Goal: Task Accomplishment & Management: Manage account settings

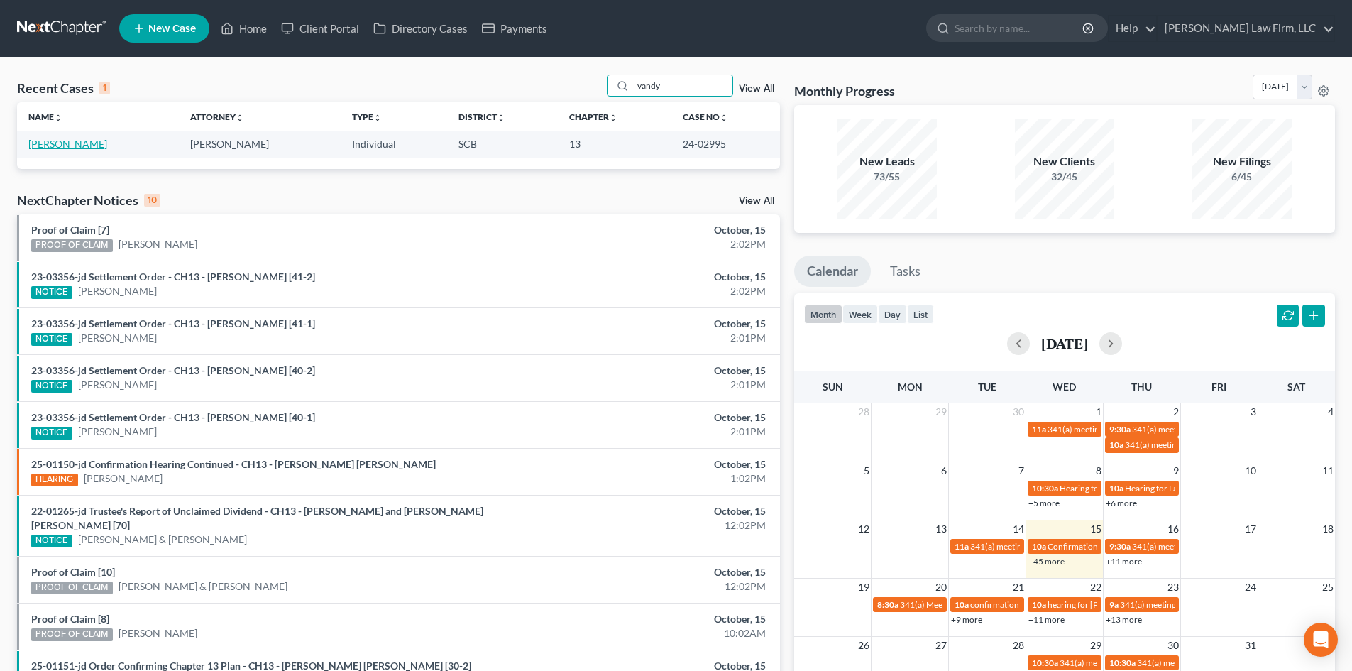
type input "vandy"
click at [69, 138] on link "[PERSON_NAME]" at bounding box center [67, 144] width 79 height 12
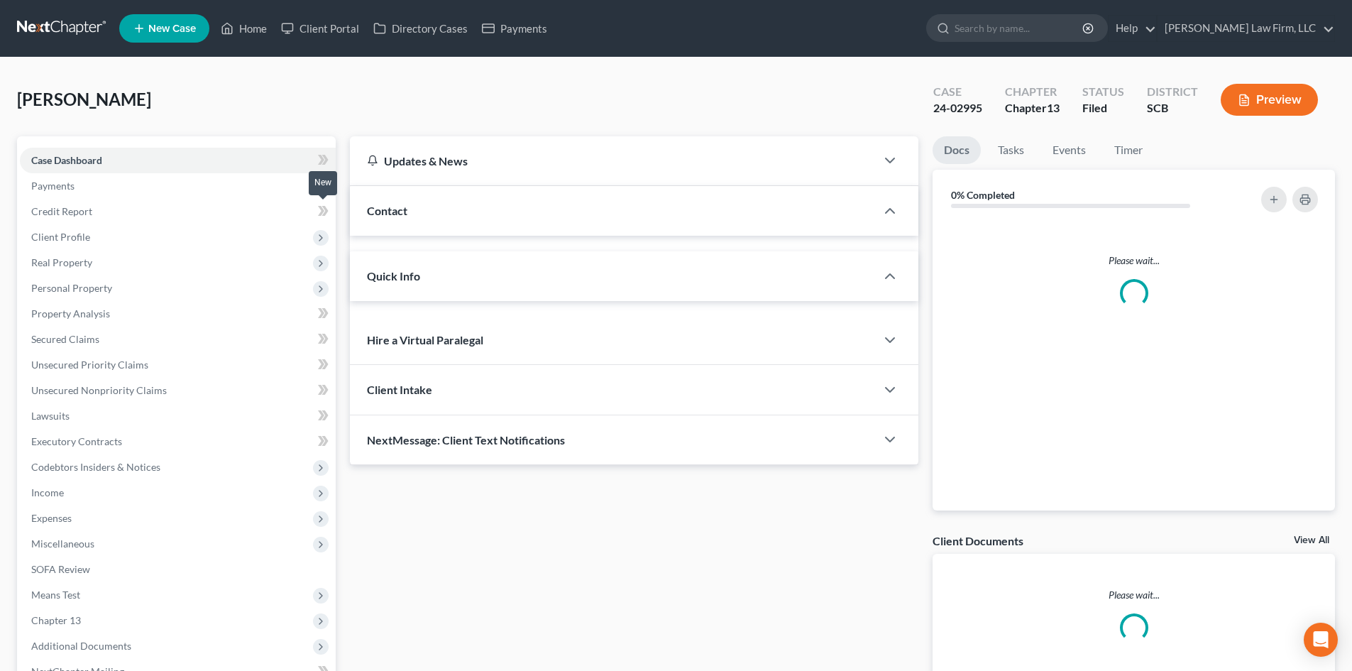
select select "1"
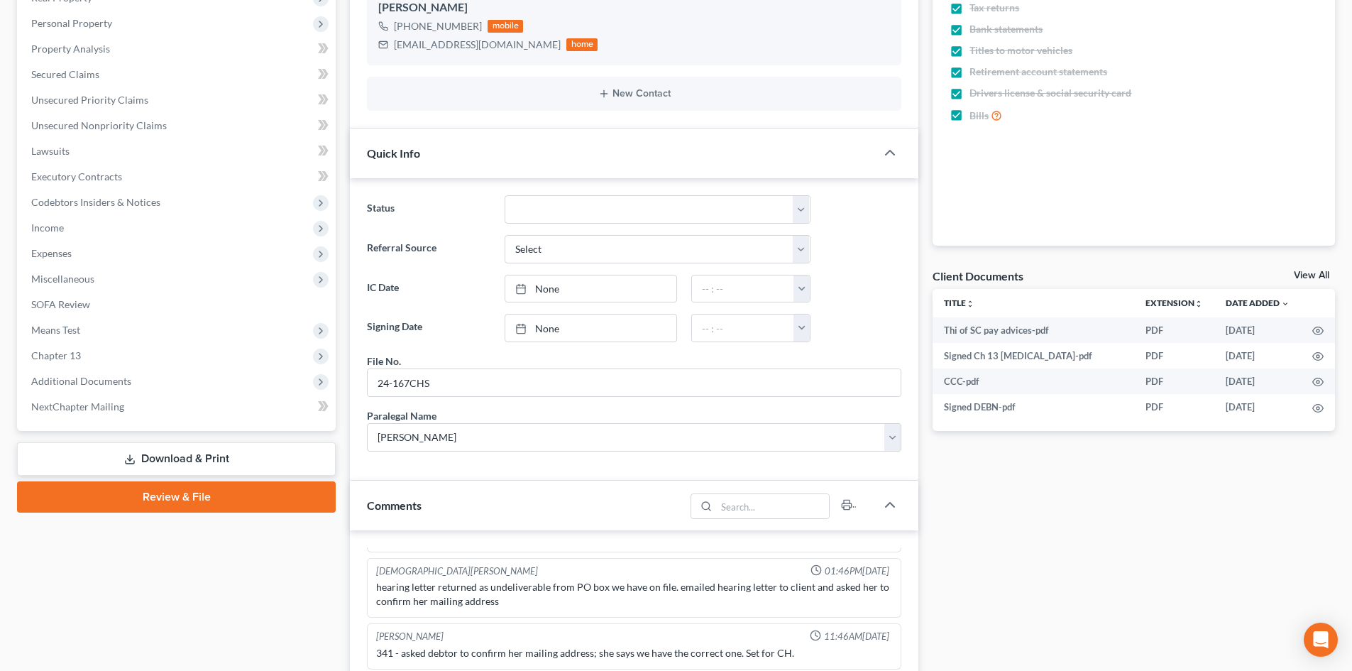
scroll to position [142, 0]
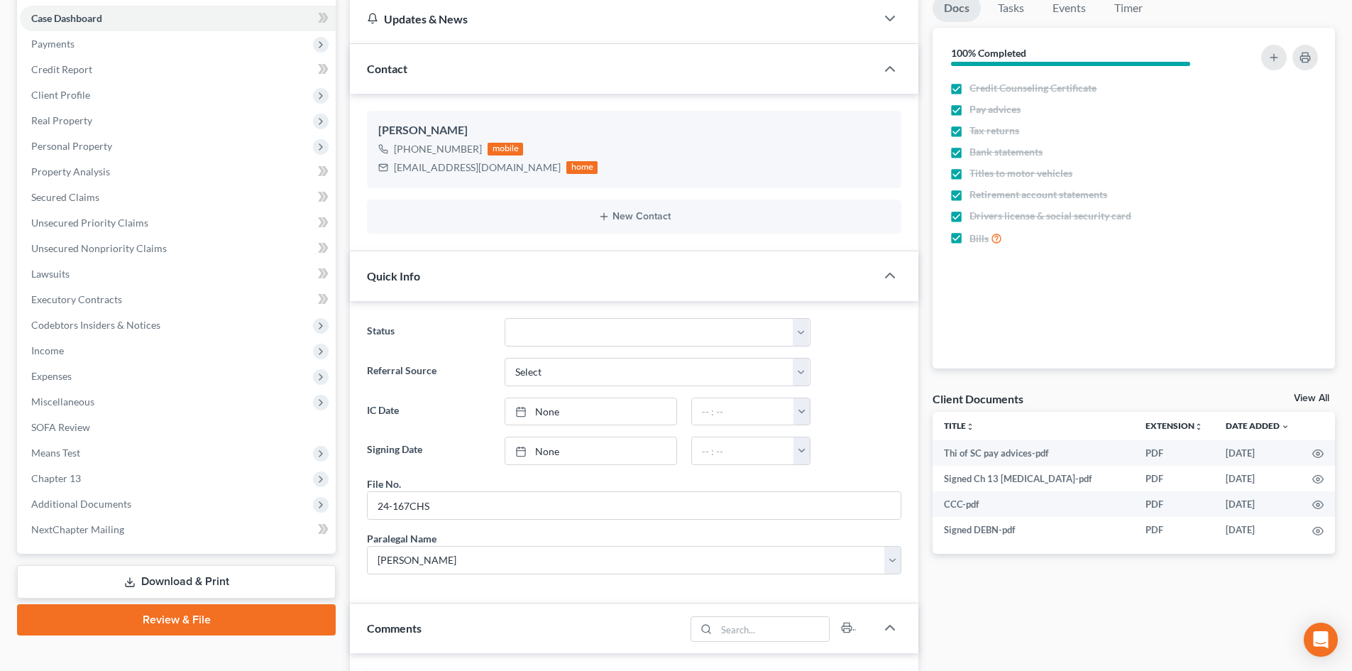
click at [1322, 400] on link "View All" at bounding box center [1311, 398] width 35 height 10
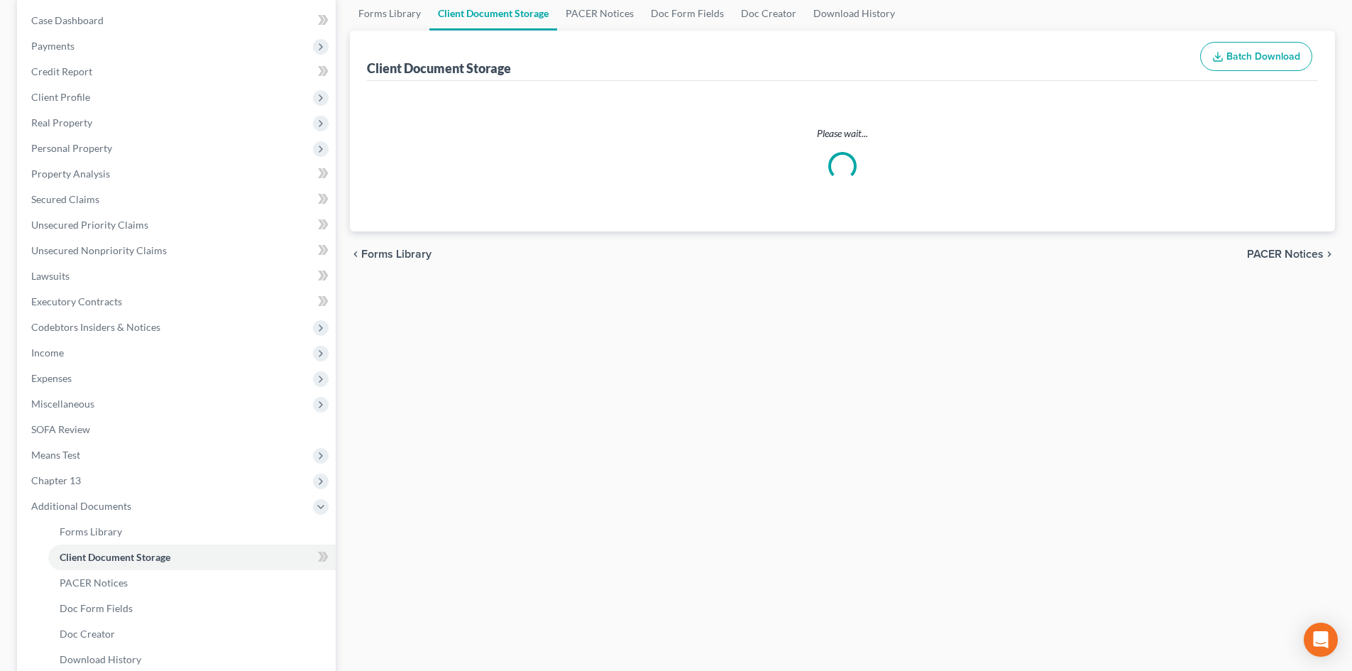
scroll to position [5, 0]
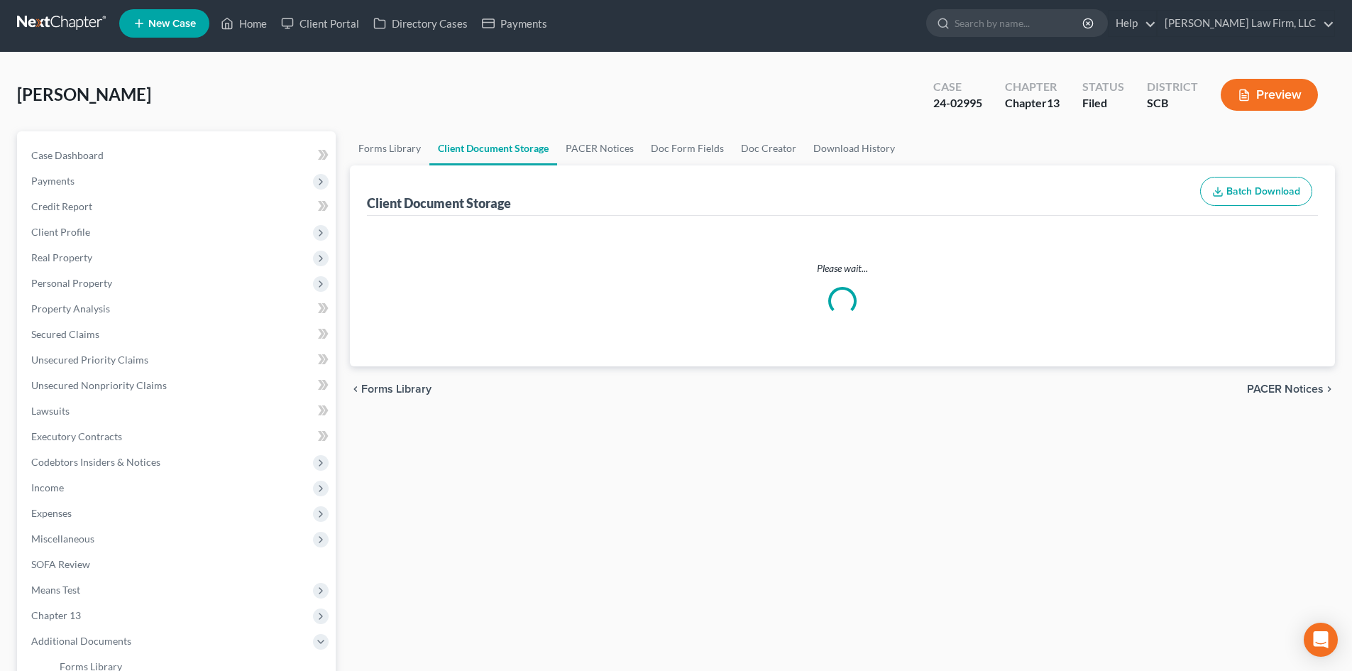
select select "16"
select select "6"
select select "15"
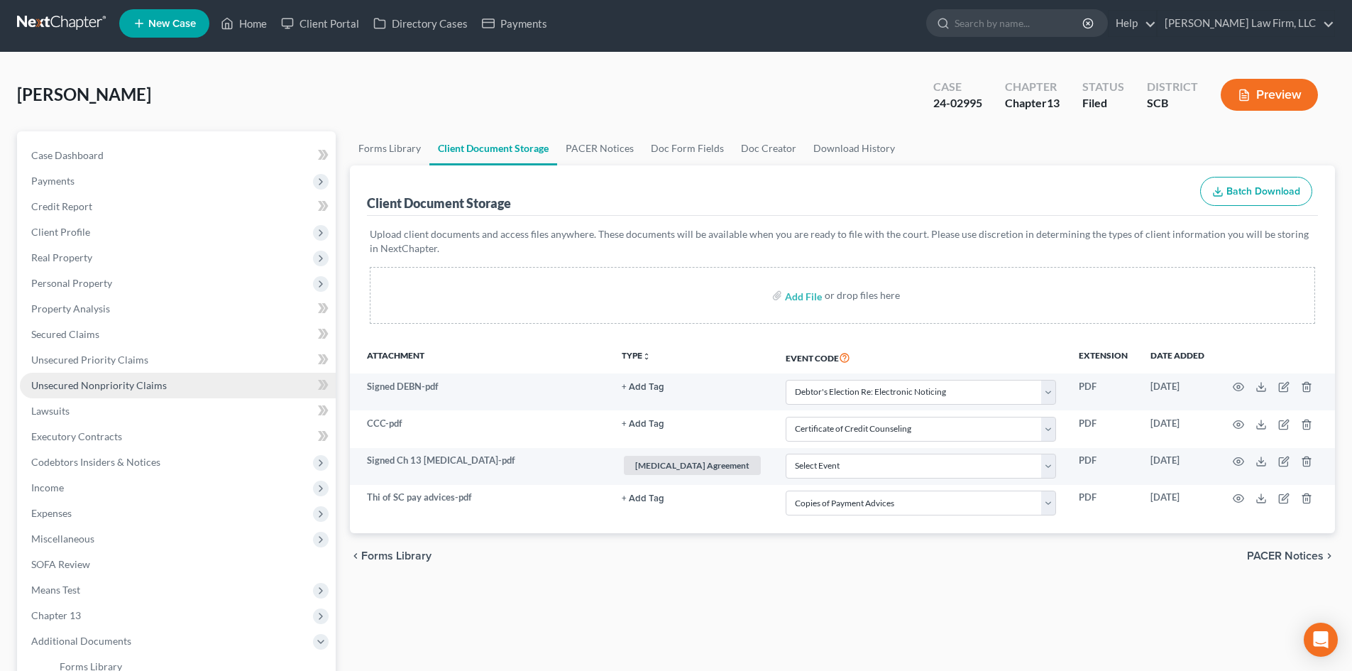
scroll to position [0, 0]
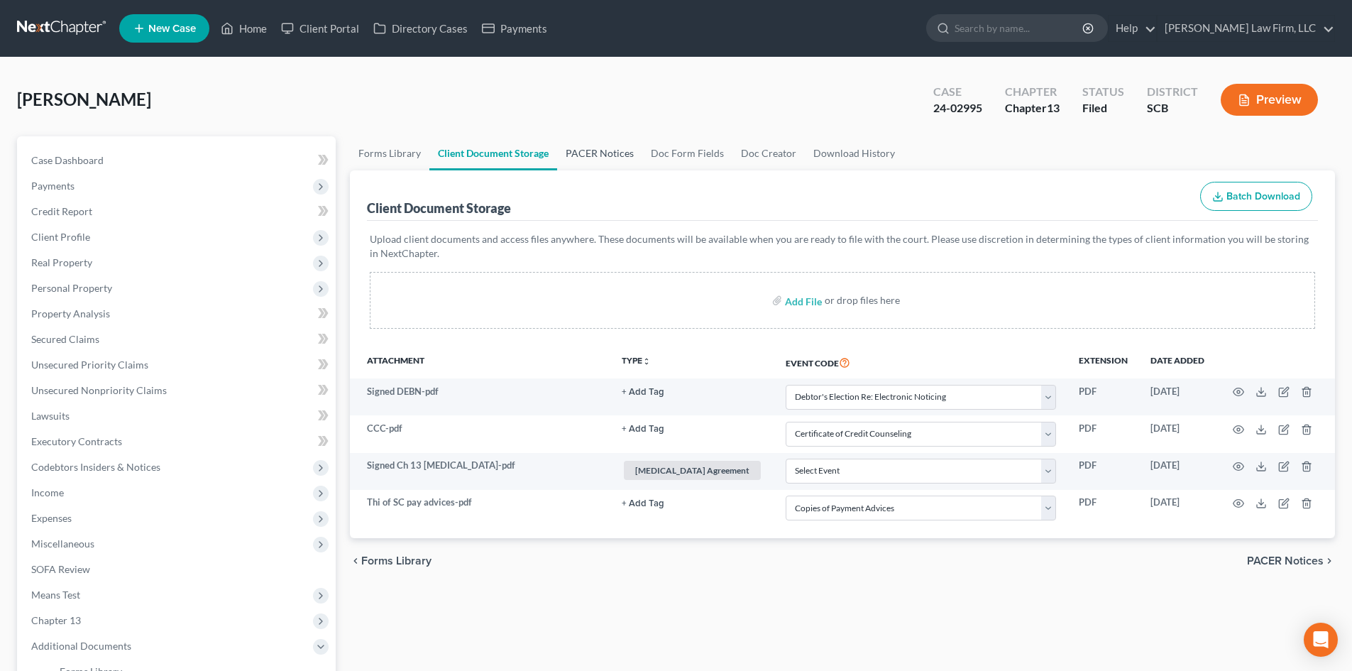
click at [596, 159] on link "PACER Notices" at bounding box center [599, 153] width 85 height 34
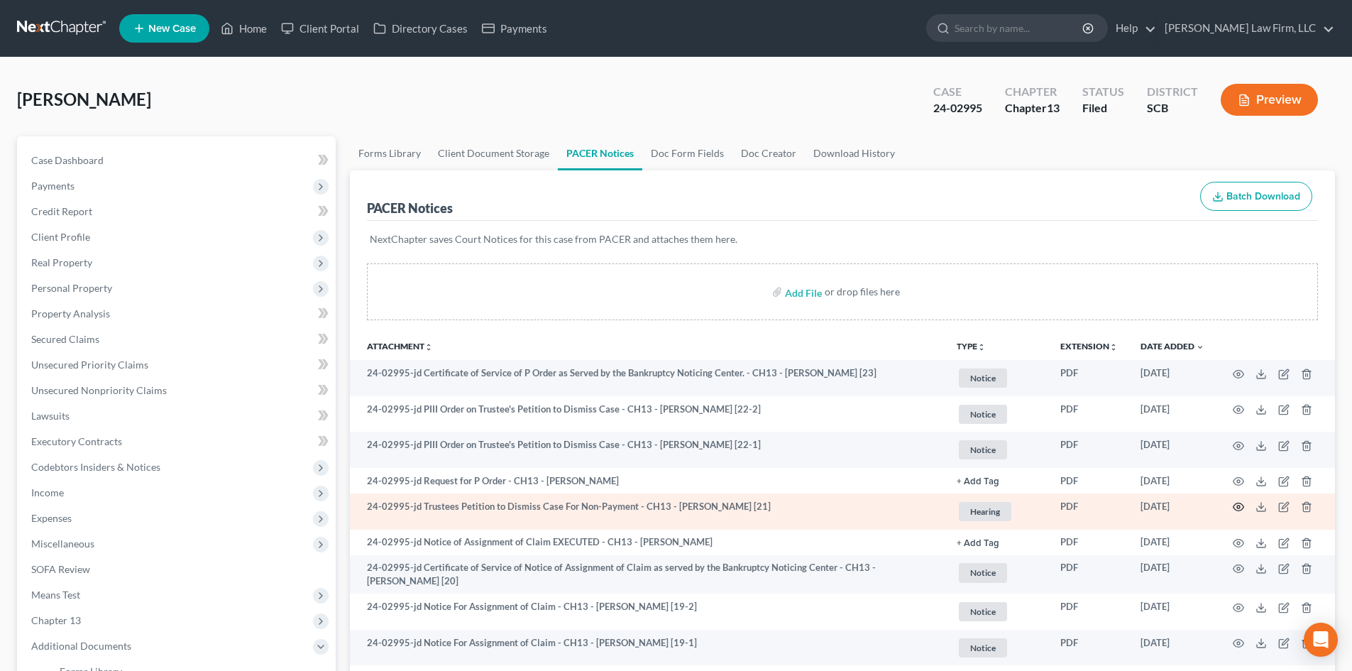
click at [1237, 503] on icon "button" at bounding box center [1239, 507] width 11 height 8
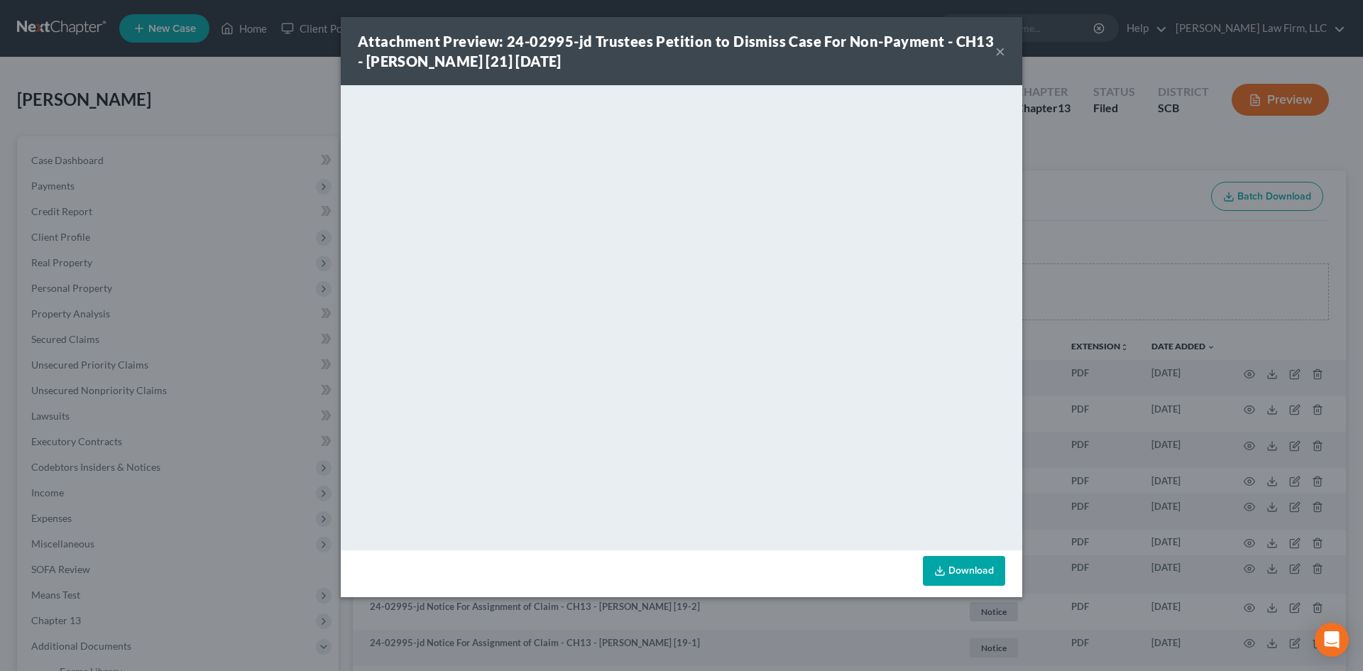
click at [1000, 43] on button "×" at bounding box center [1000, 51] width 10 height 17
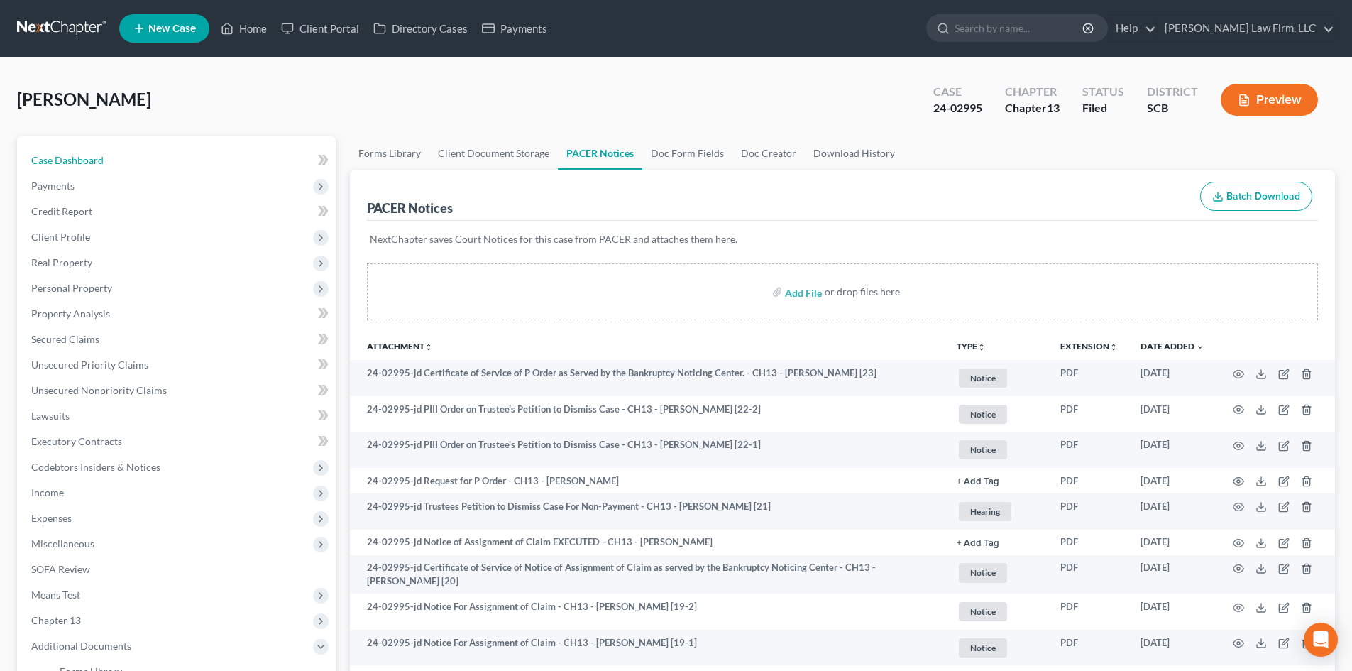
click at [73, 160] on span "Case Dashboard" at bounding box center [67, 160] width 72 height 12
select select "1"
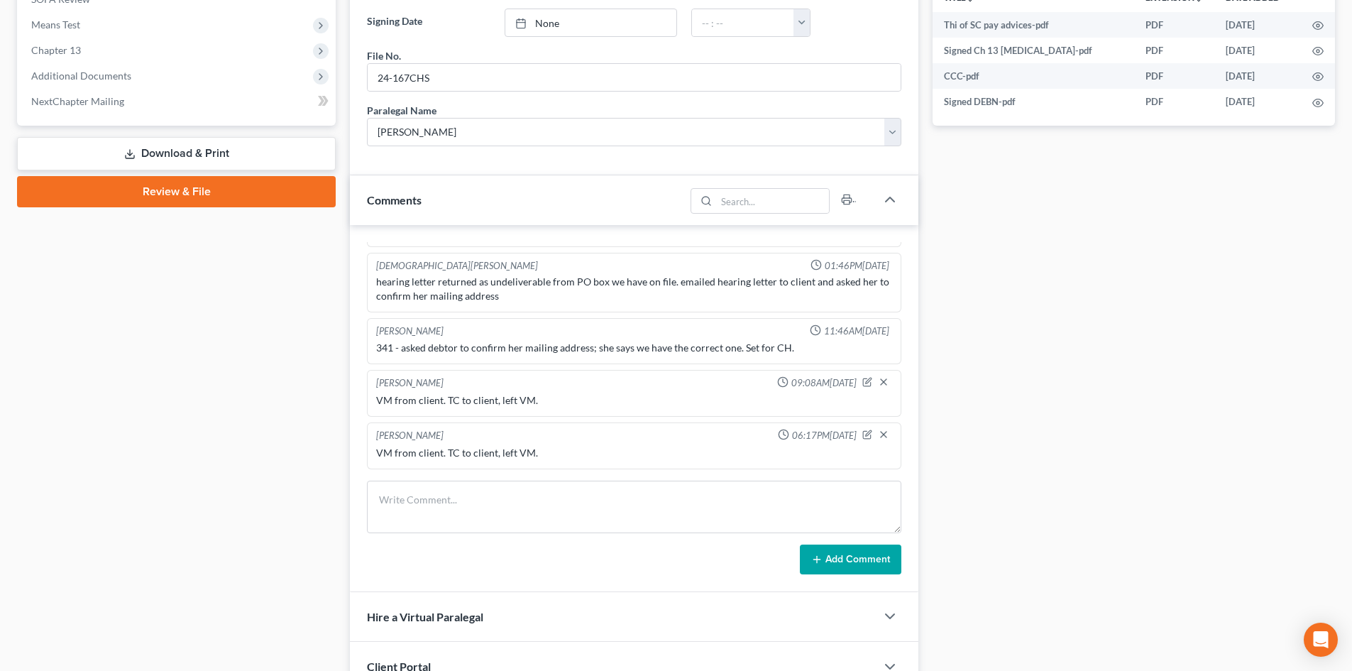
scroll to position [639, 0]
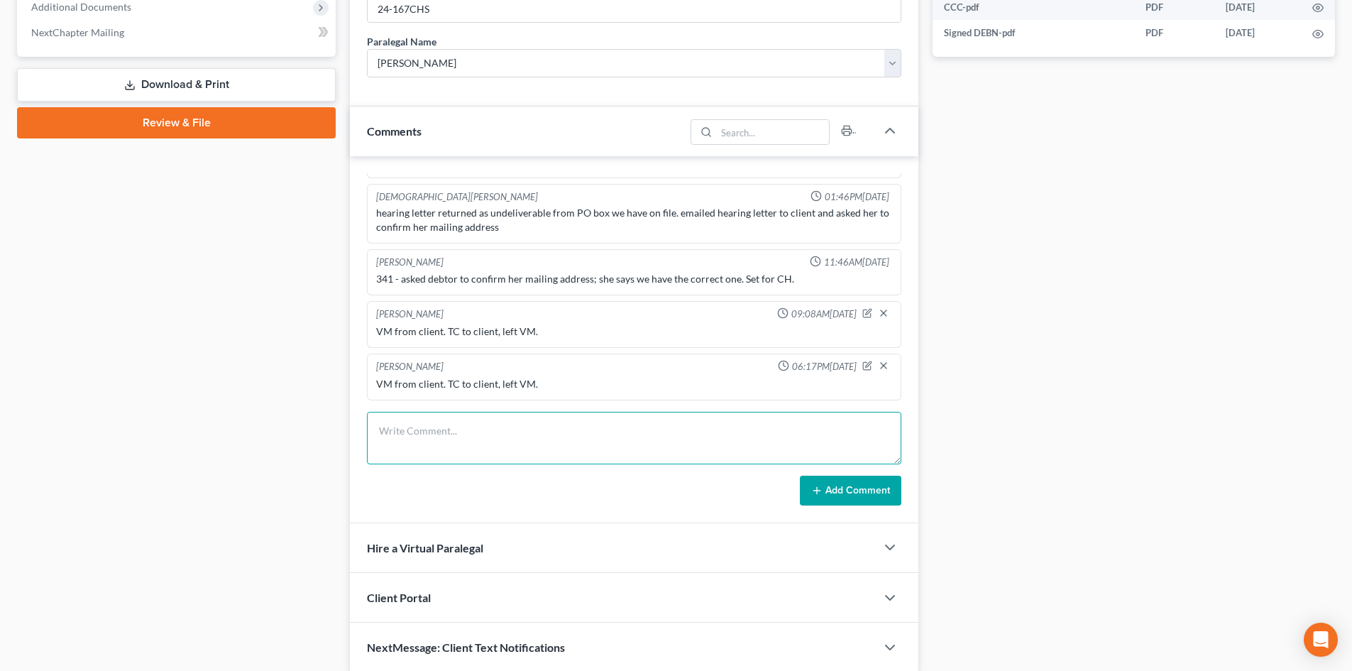
click at [532, 446] on textarea at bounding box center [634, 438] width 534 height 53
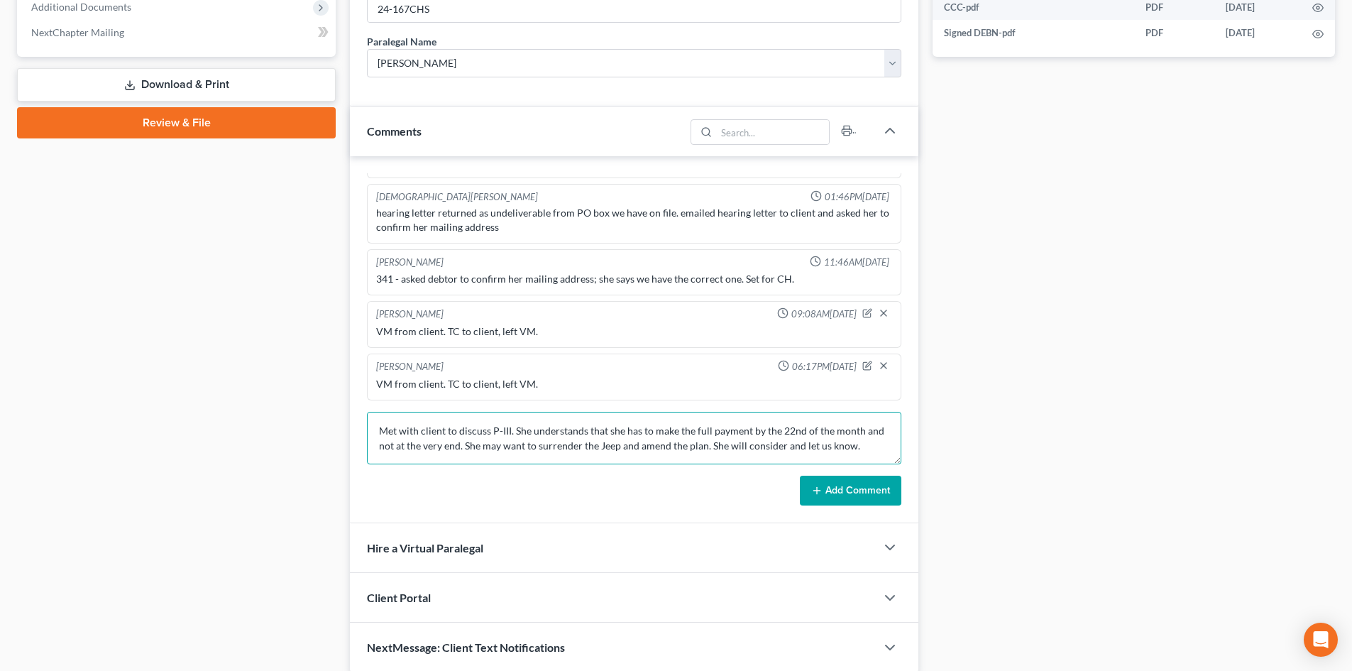
type textarea "Met with client to discuss P-III. She understands that she has to make the full…"
click at [840, 478] on button "Add Comment" at bounding box center [851, 491] width 102 height 30
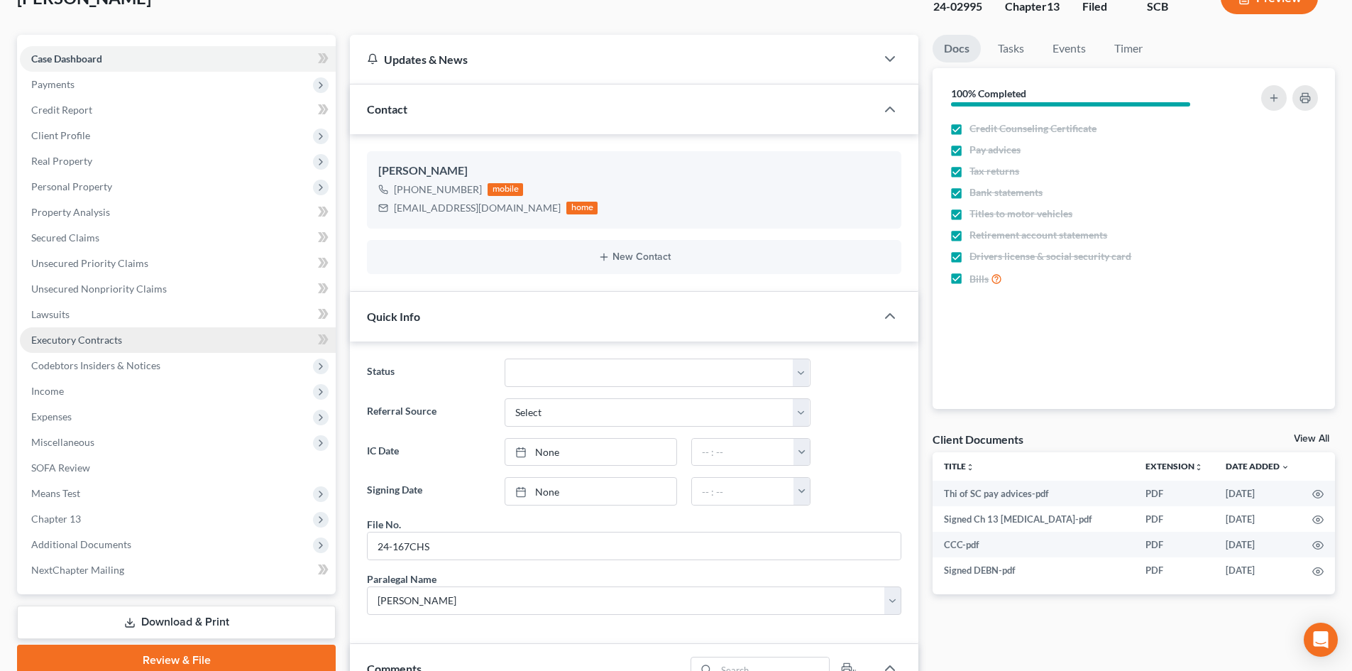
scroll to position [0, 0]
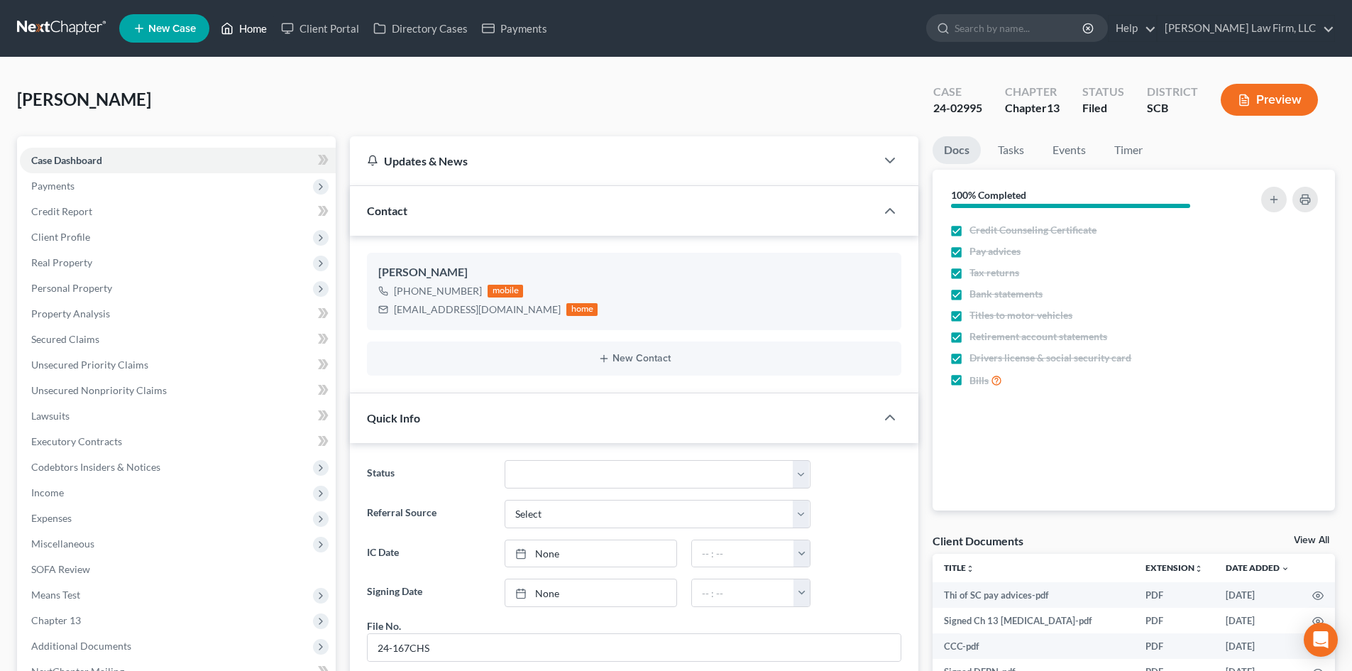
click at [239, 16] on ul "New Case Home Client Portal Directory Cases Payments - No Result - See all resu…" at bounding box center [727, 28] width 1216 height 37
click at [257, 23] on link "Home" at bounding box center [244, 29] width 60 height 26
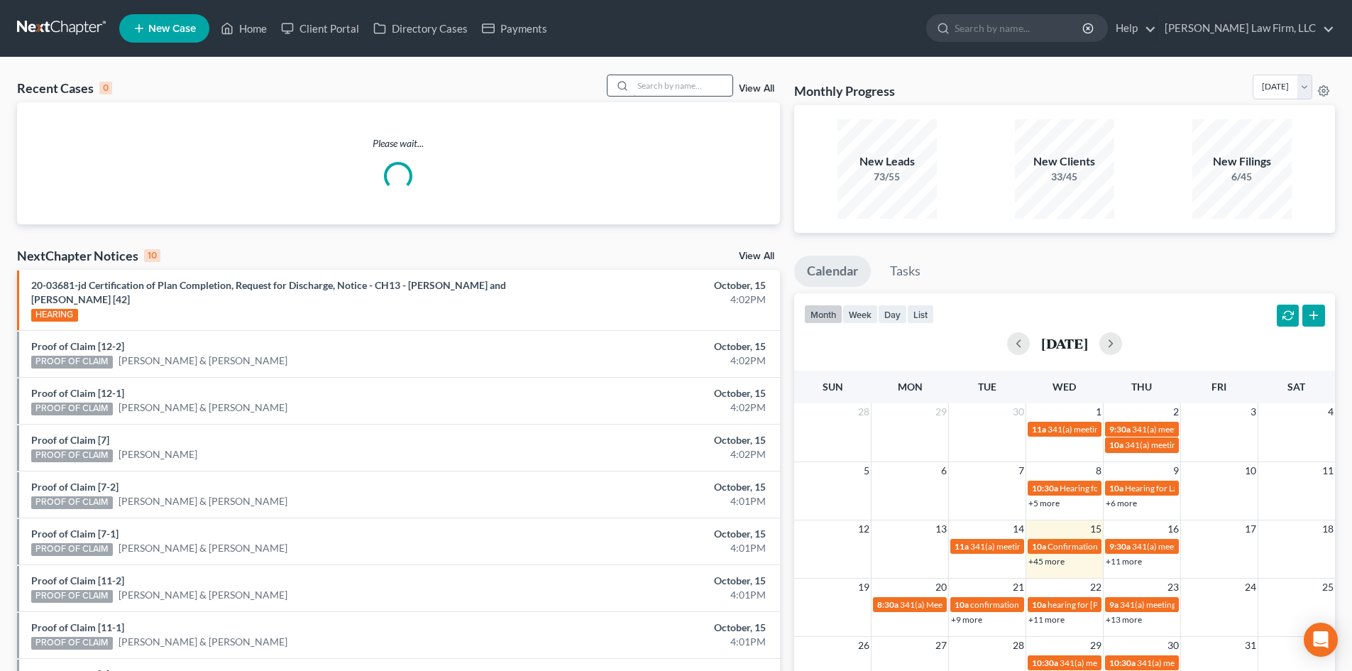
click at [662, 87] on input "search" at bounding box center [682, 85] width 99 height 21
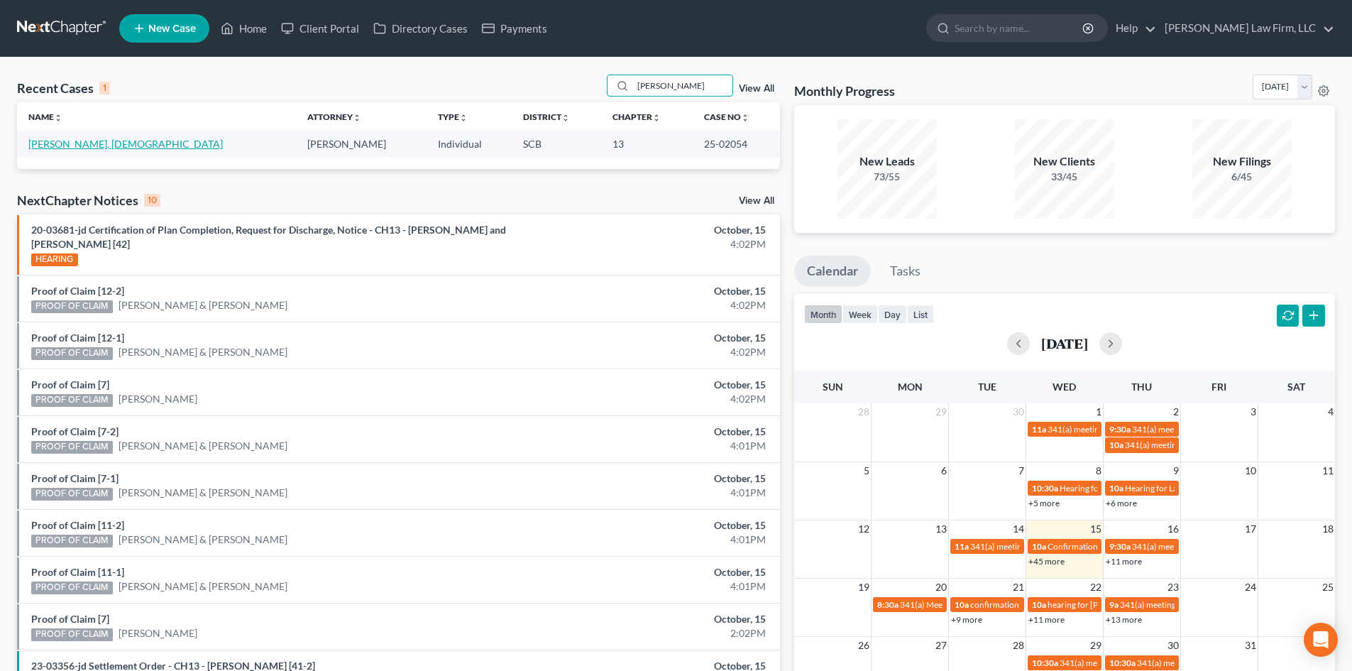
type input "[PERSON_NAME]"
click at [75, 145] on link "[PERSON_NAME], [DEMOGRAPHIC_DATA]" at bounding box center [125, 144] width 194 height 12
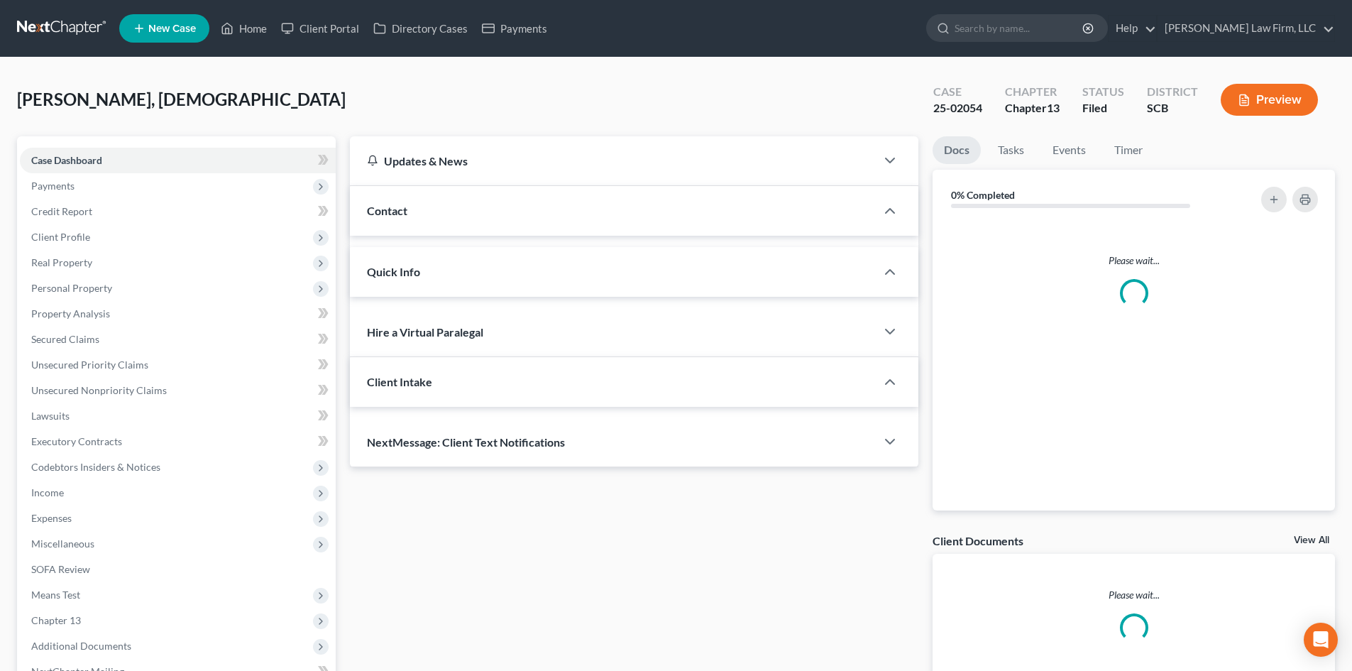
select select "1"
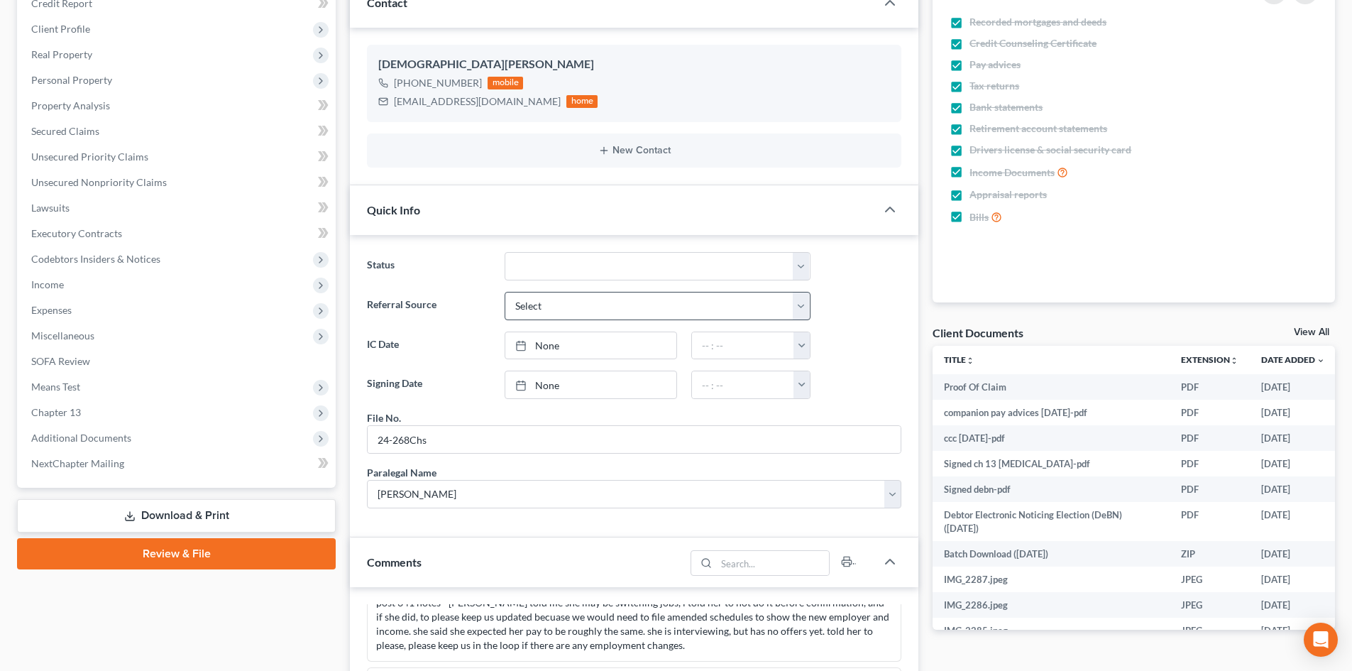
scroll to position [213, 0]
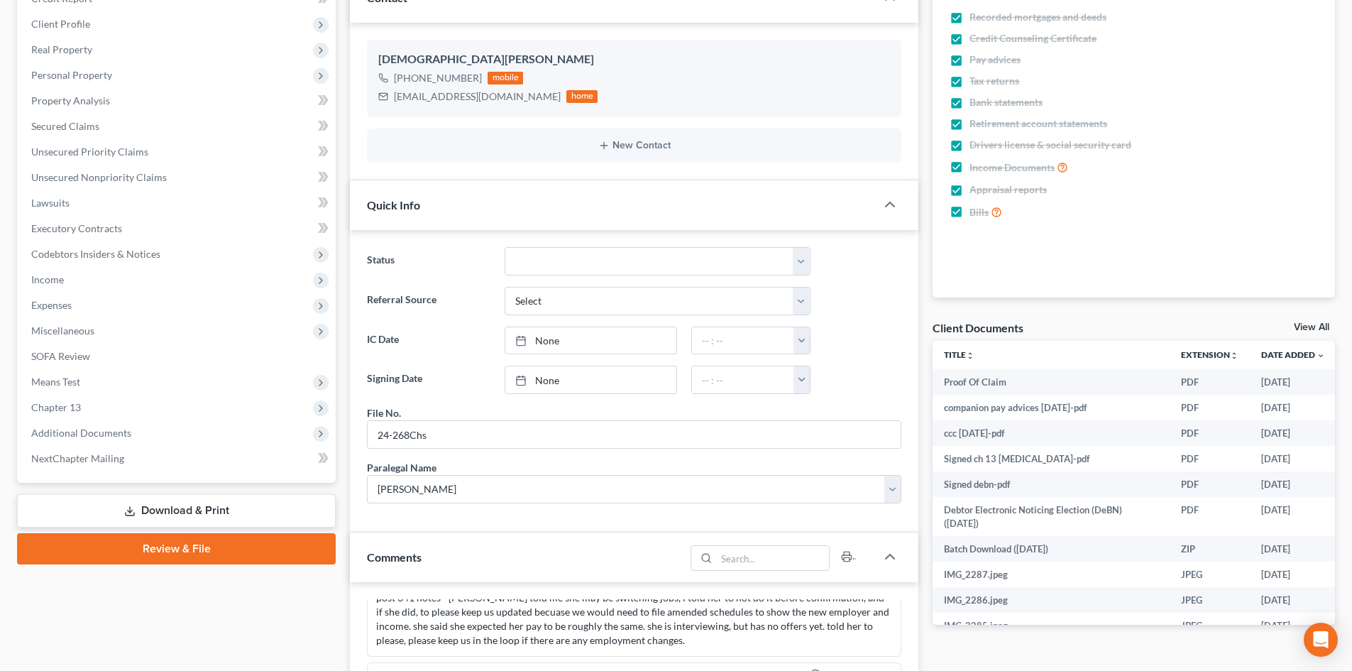
click at [1314, 324] on link "View All" at bounding box center [1311, 327] width 35 height 10
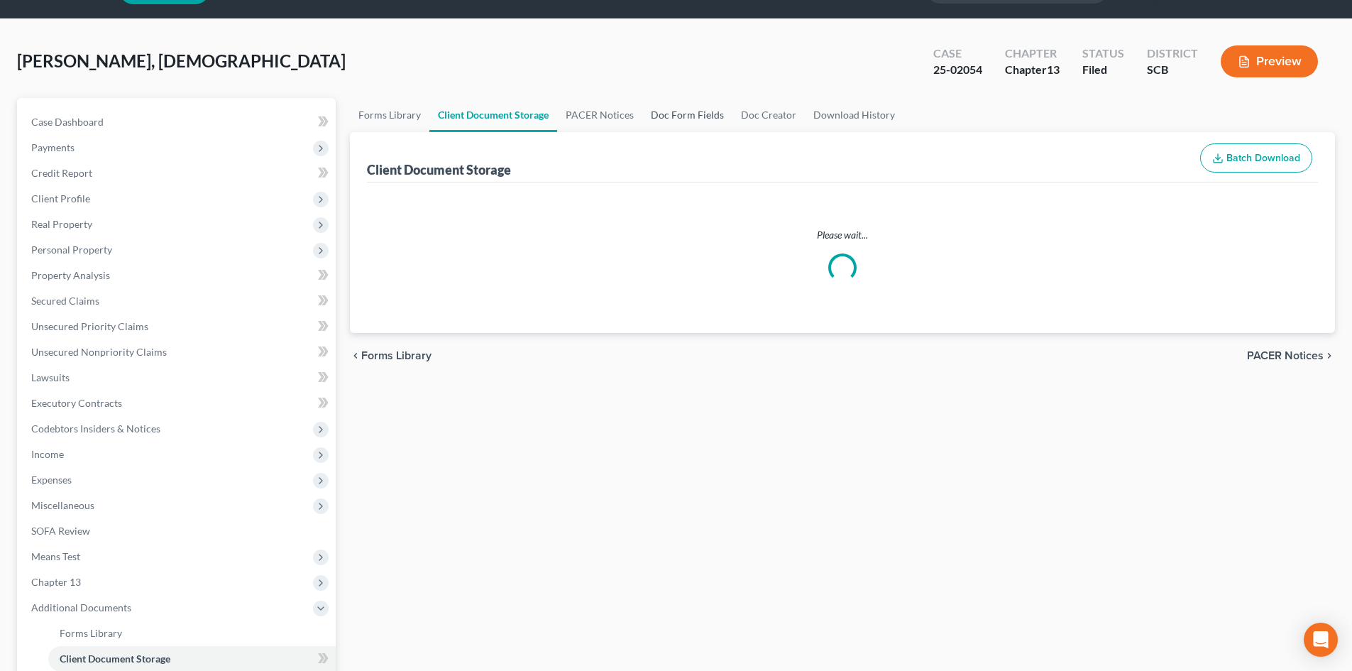
scroll to position [5, 0]
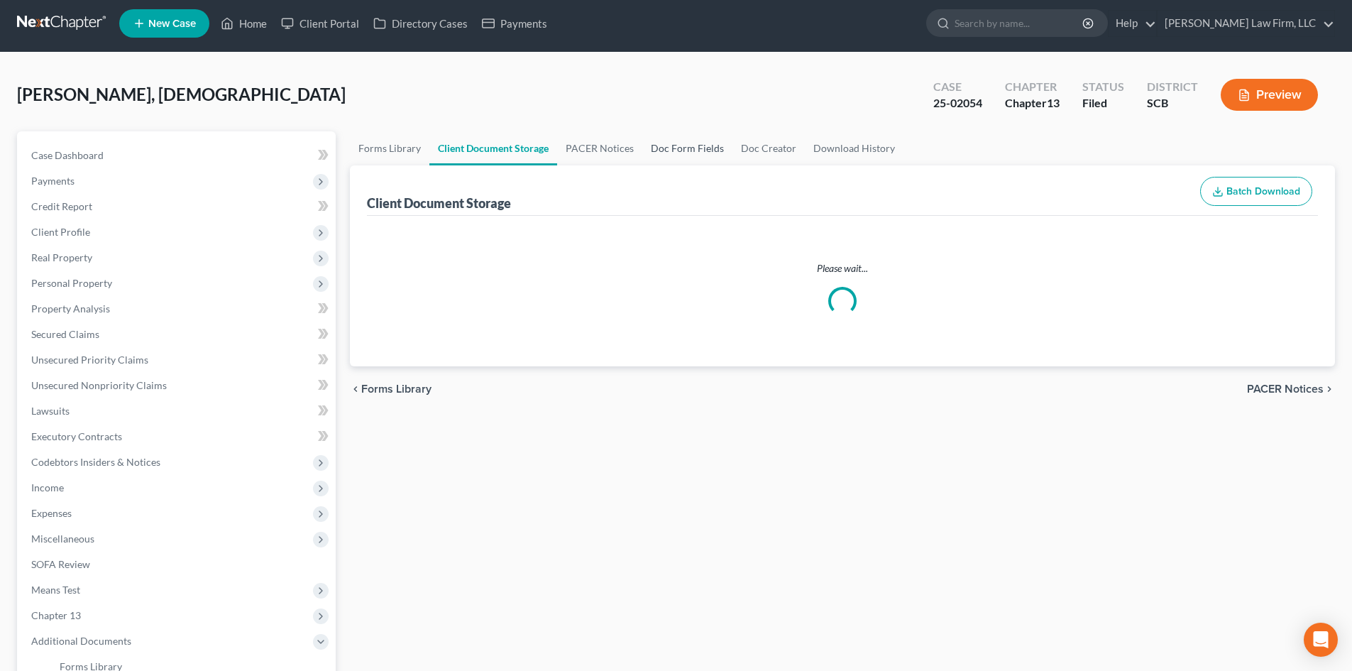
select select "16"
select select "6"
select select "15"
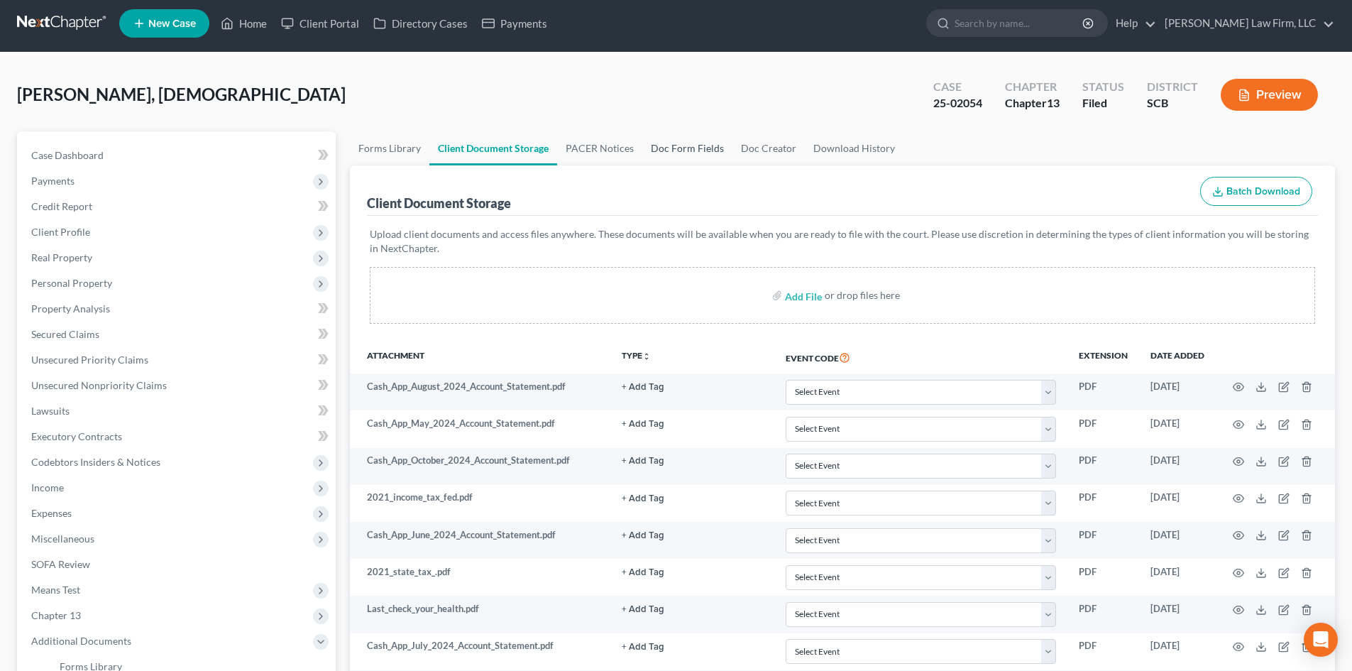
scroll to position [0, 0]
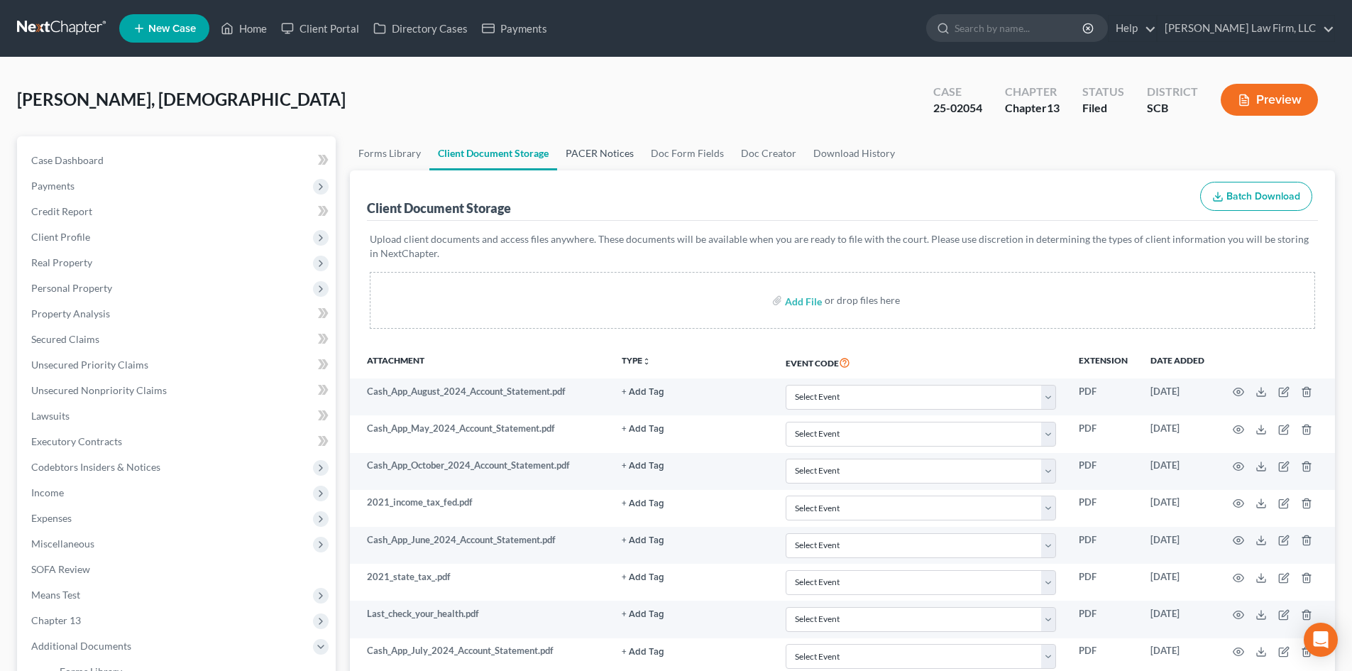
click at [605, 154] on link "PACER Notices" at bounding box center [599, 153] width 85 height 34
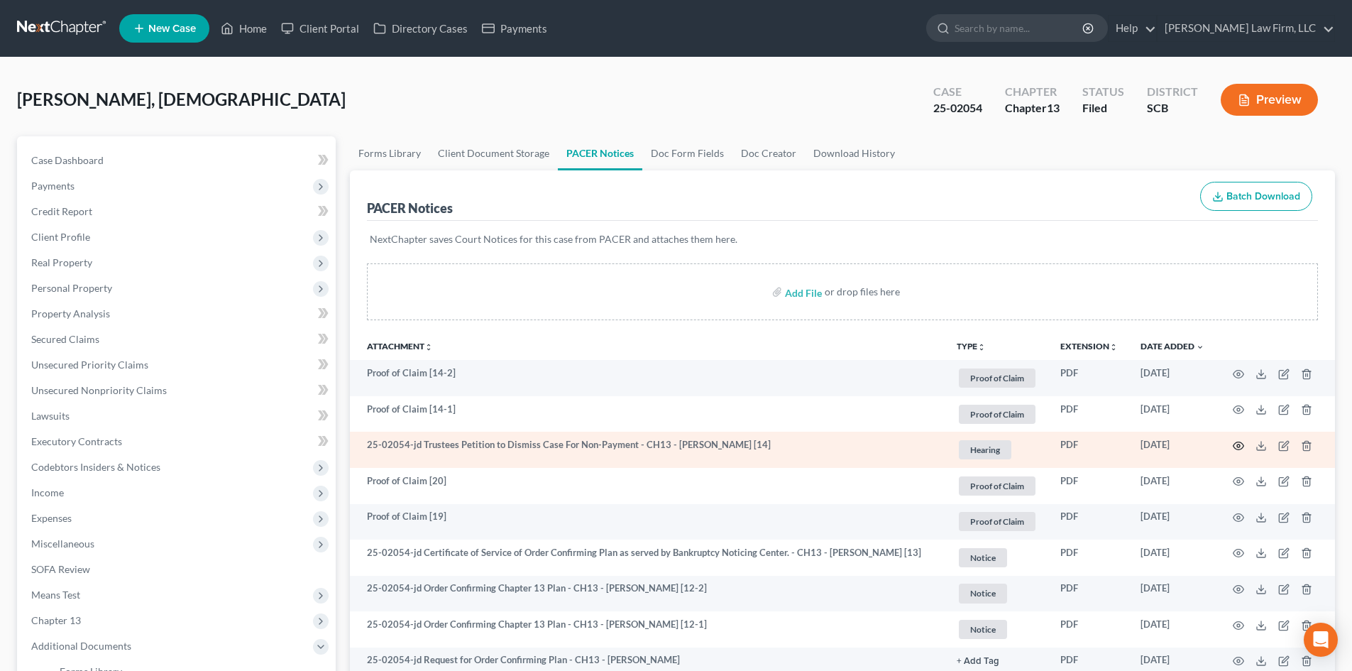
click at [1242, 444] on icon "button" at bounding box center [1239, 446] width 11 height 8
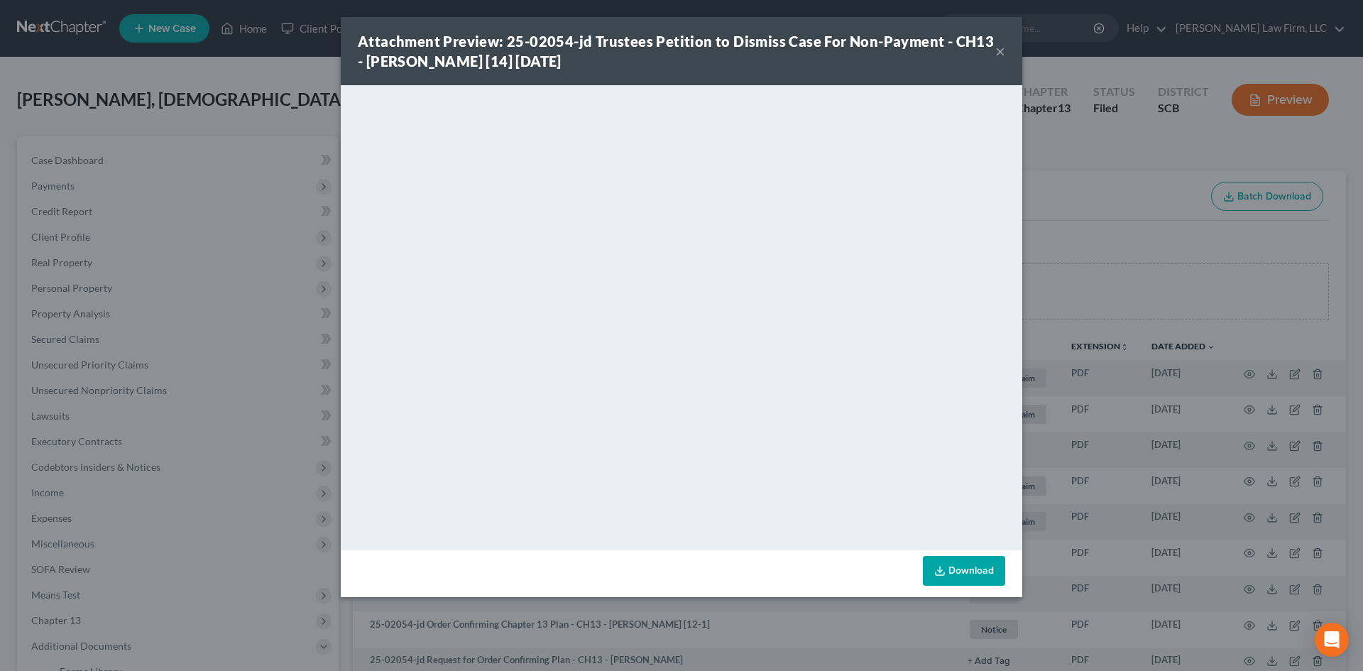
click at [998, 52] on button "×" at bounding box center [1000, 51] width 10 height 17
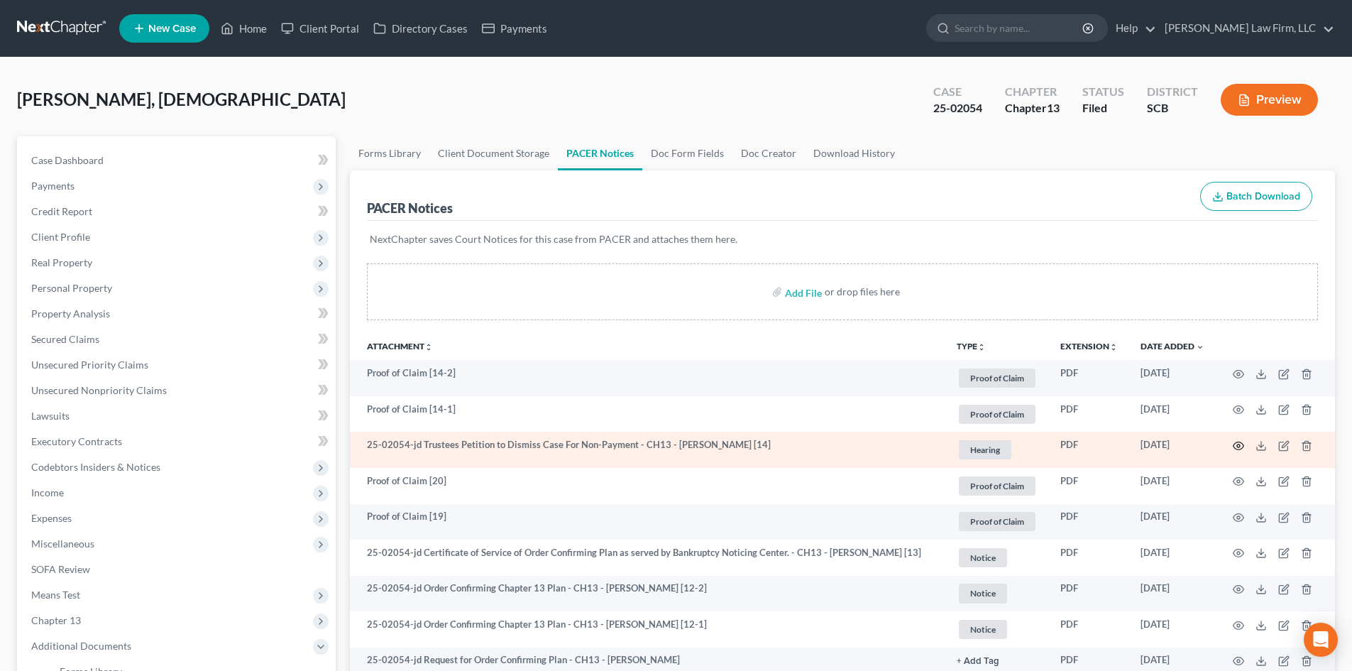
click at [1241, 442] on icon "button" at bounding box center [1239, 446] width 11 height 8
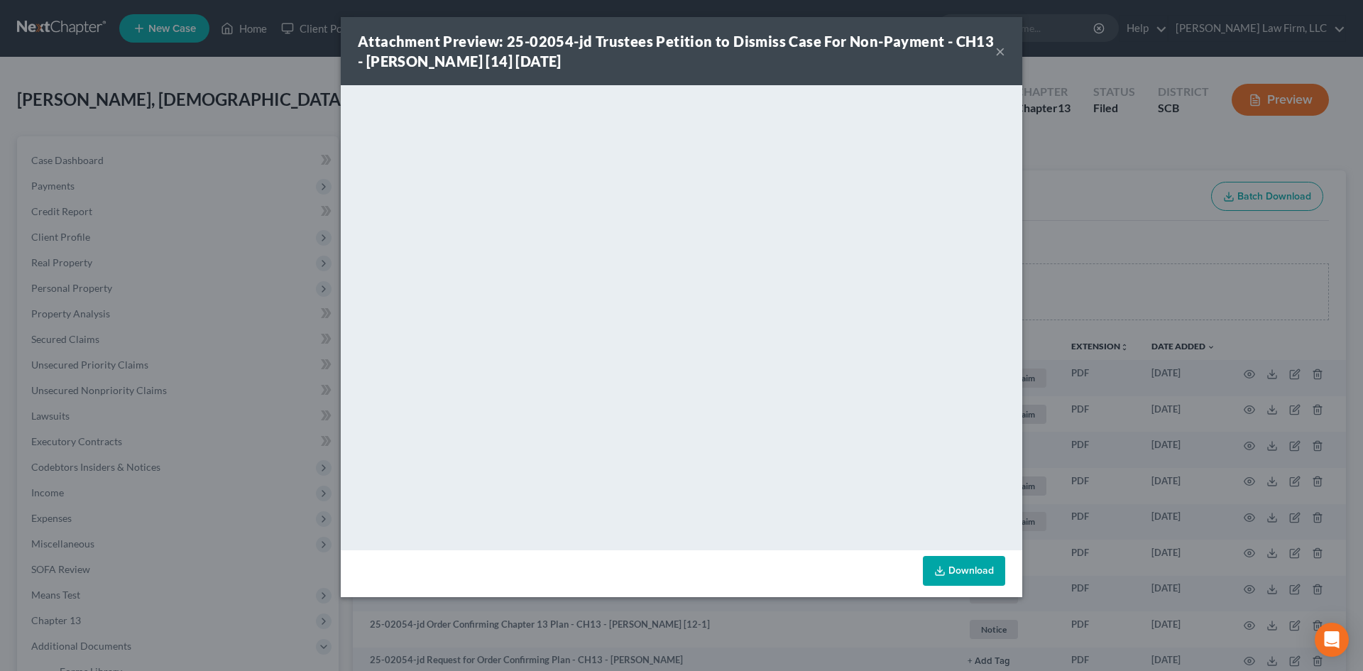
click at [1005, 52] on div "Attachment Preview: 25-02054-jd Trustees Petition to Dismiss Case For Non-Payme…" at bounding box center [681, 51] width 681 height 68
click at [998, 51] on button "×" at bounding box center [1000, 51] width 10 height 17
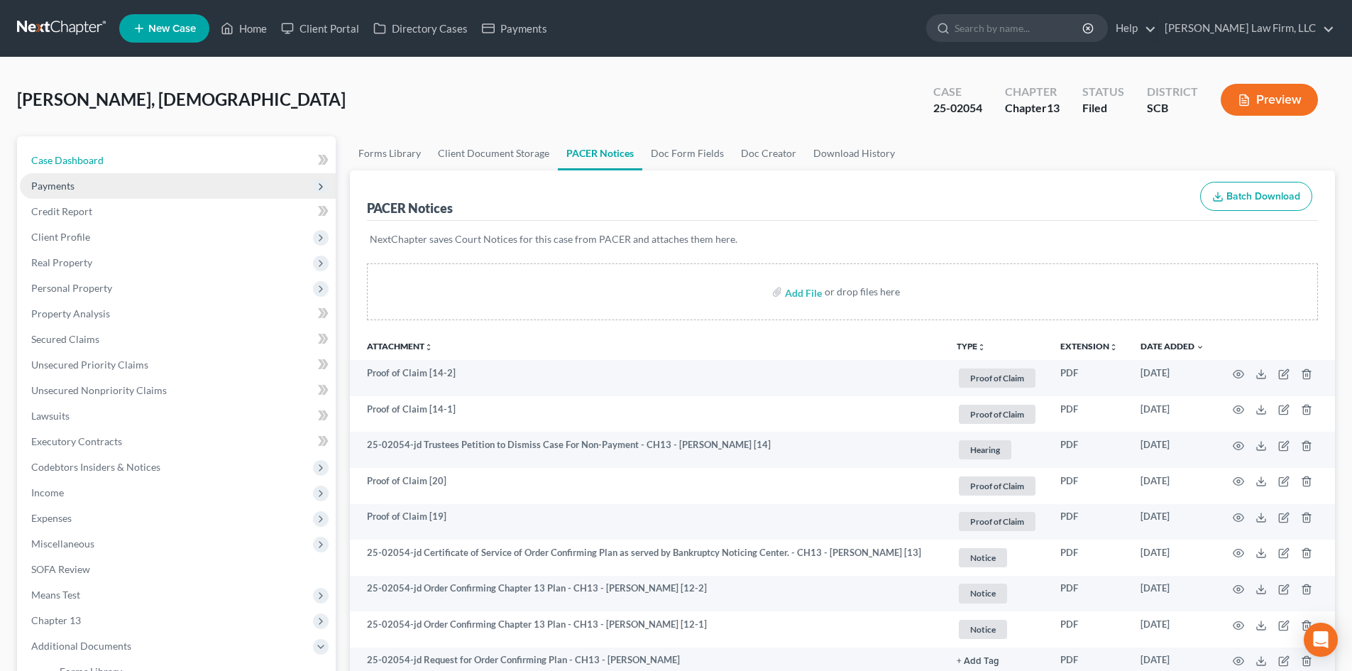
drag, startPoint x: 68, startPoint y: 150, endPoint x: 109, endPoint y: 185, distance: 54.4
click at [68, 150] on link "Case Dashboard" at bounding box center [178, 161] width 316 height 26
select select "1"
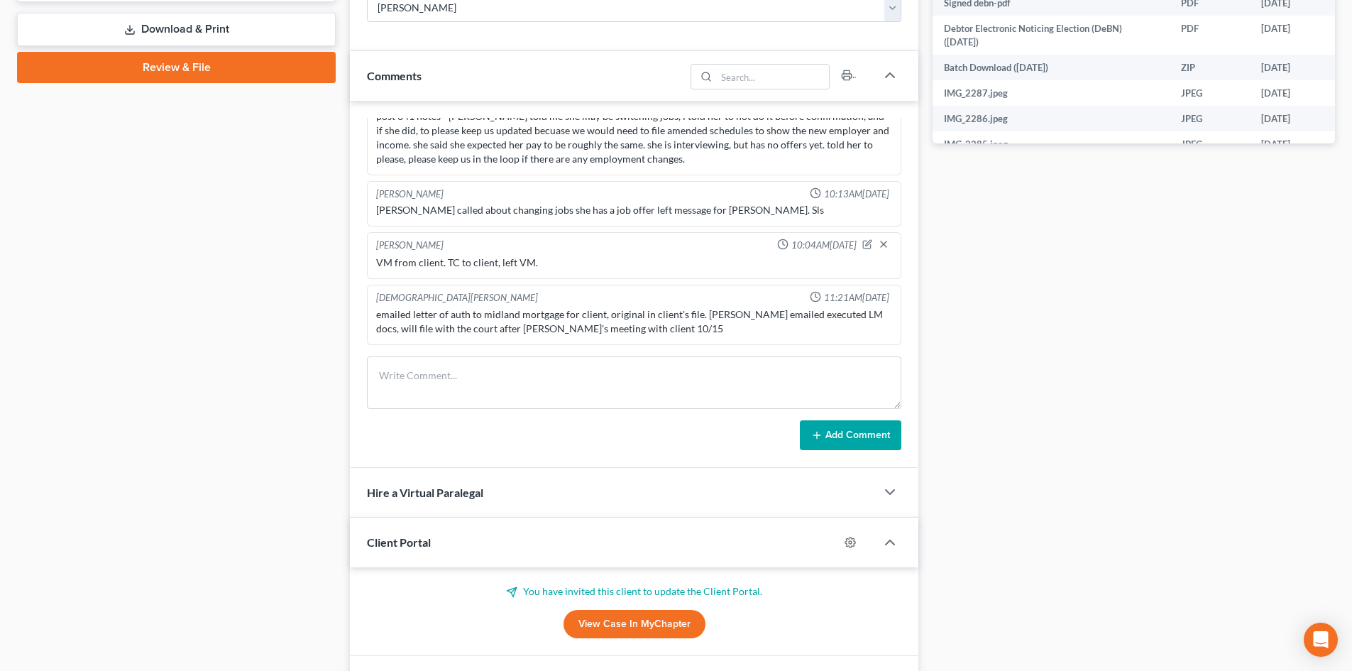
scroll to position [783, 0]
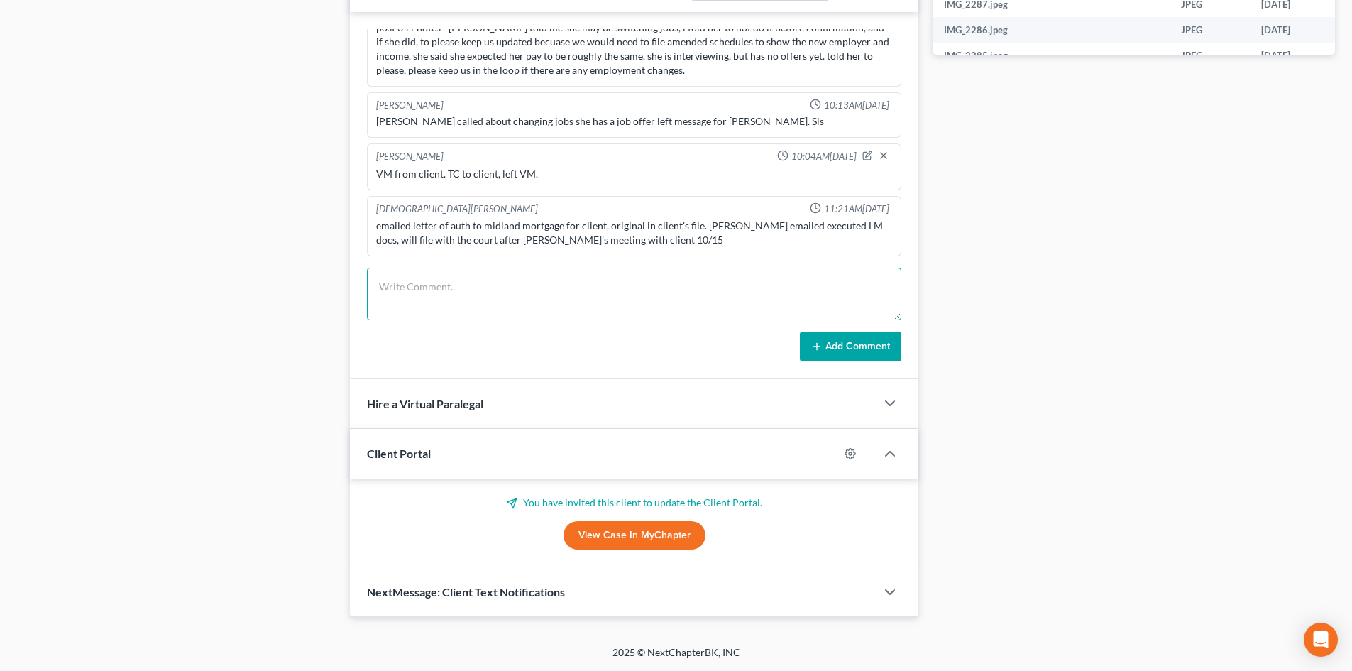
click at [476, 294] on textarea at bounding box center [634, 294] width 534 height 53
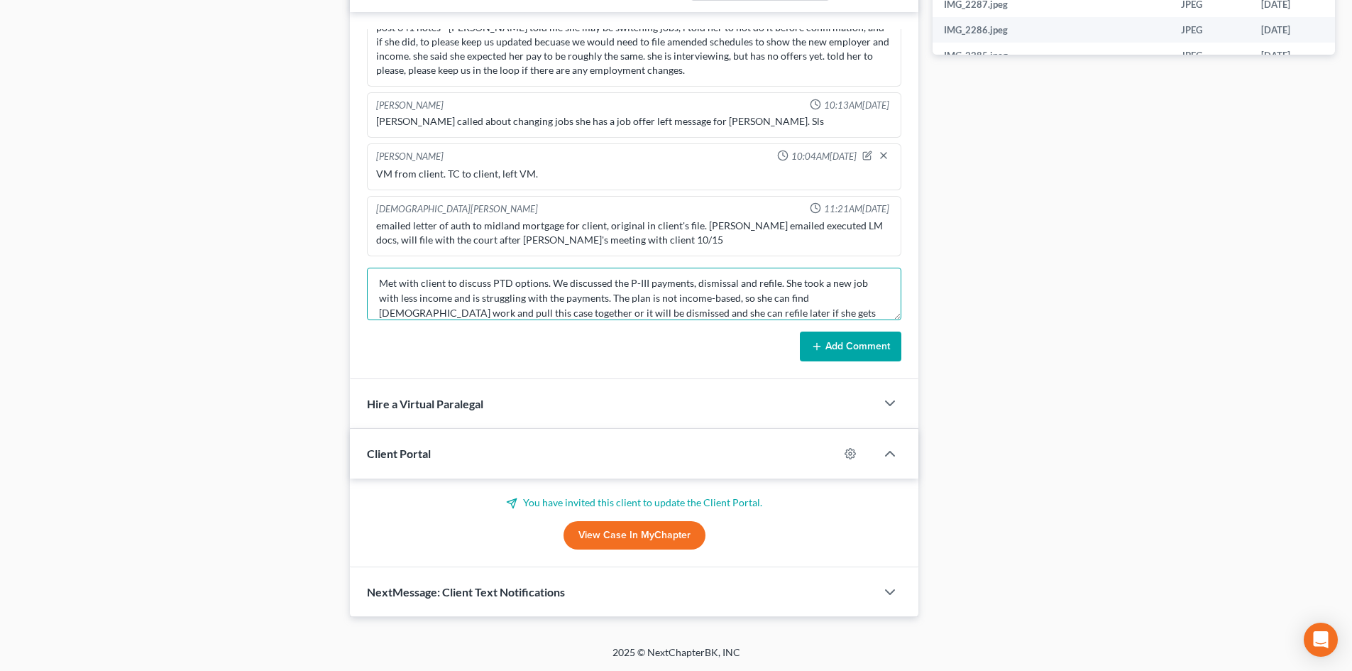
scroll to position [18, 0]
type textarea "Met with client to discuss PTD options. We discussed the P-III payments, dismis…"
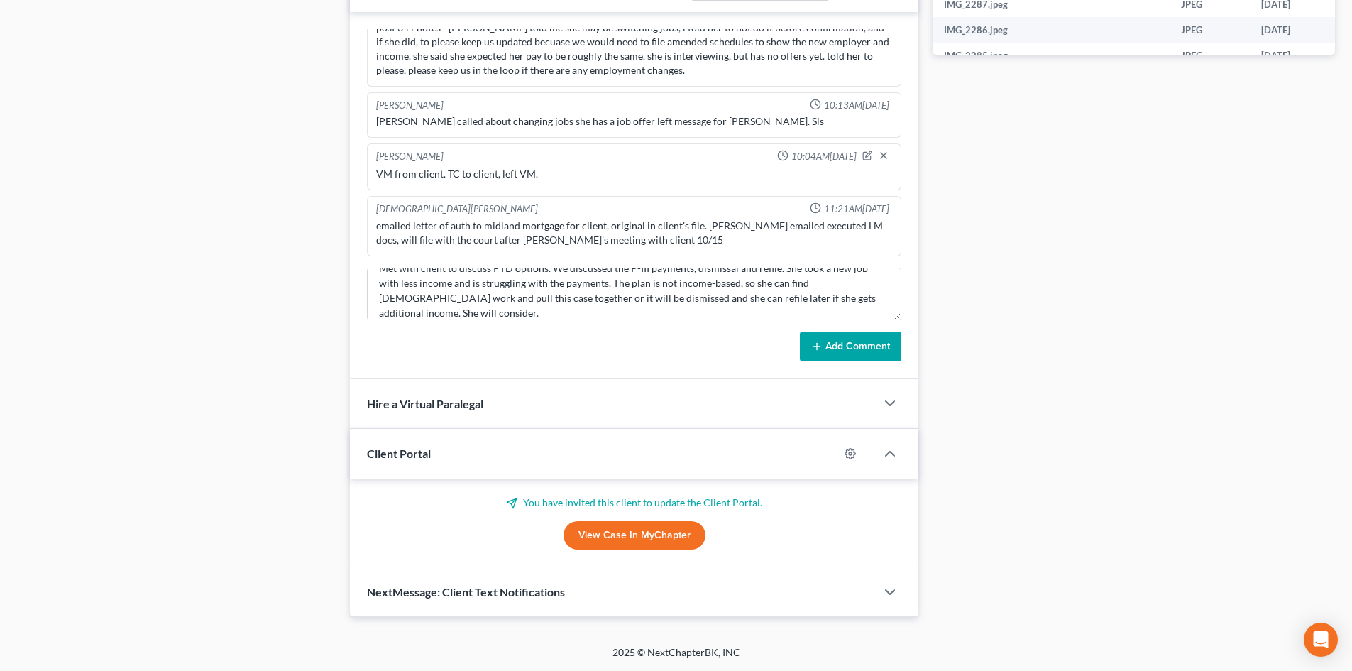
click at [867, 366] on div "[PERSON_NAME] 11:14AM[DATE] Prepared case is provided information. updated need…" at bounding box center [634, 195] width 569 height 367
click at [869, 363] on div "[PERSON_NAME] 11:14AM[DATE] Prepared case is provided information. updated need…" at bounding box center [634, 195] width 569 height 367
click at [869, 351] on button "Add Comment" at bounding box center [851, 346] width 102 height 30
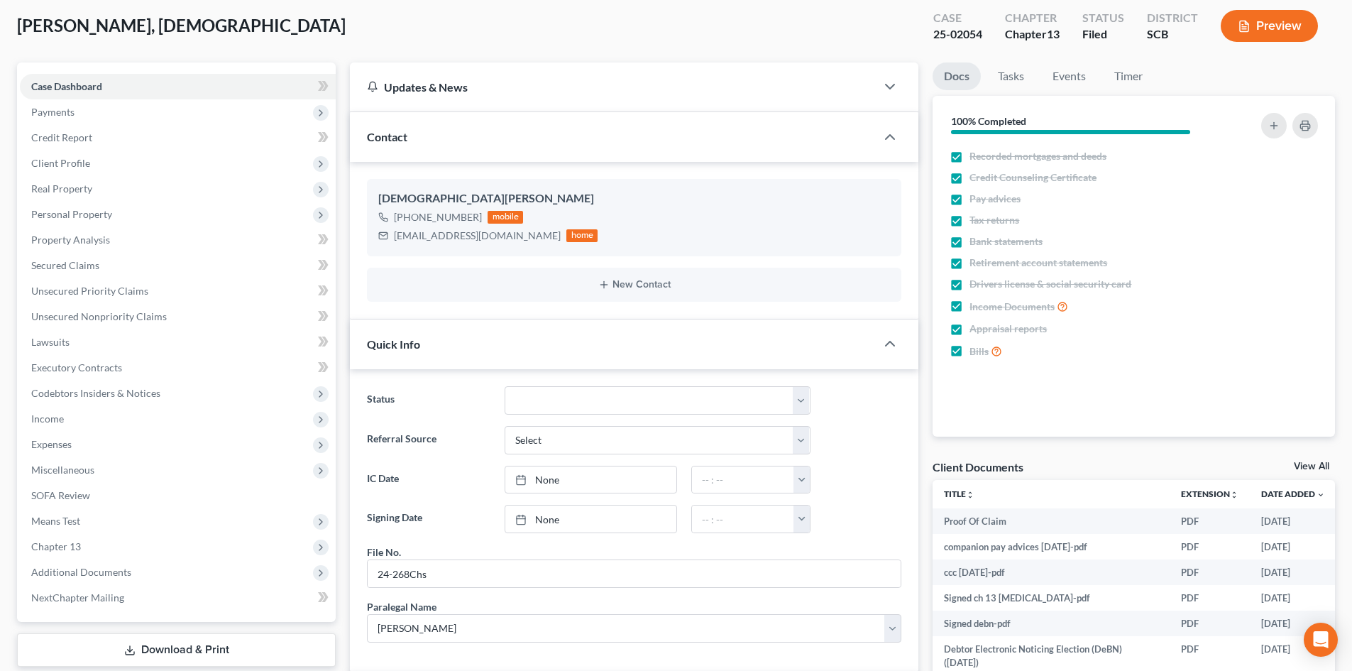
scroll to position [0, 0]
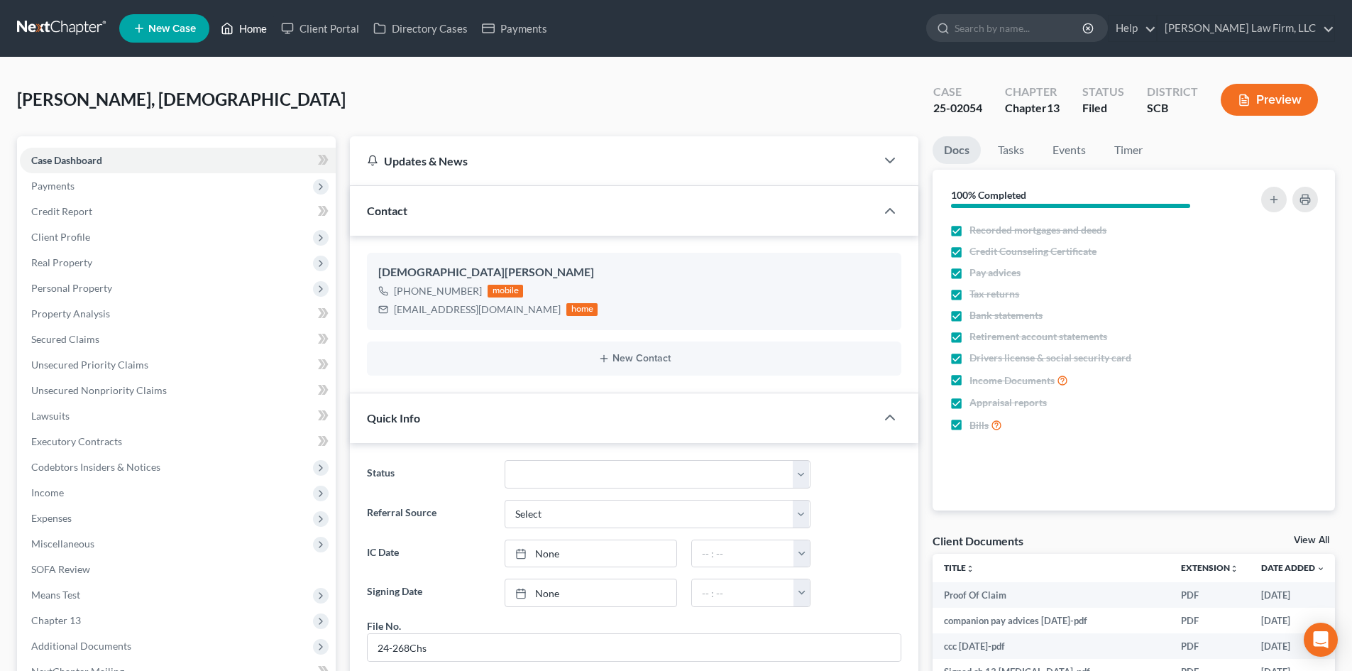
click at [258, 29] on link "Home" at bounding box center [244, 29] width 60 height 26
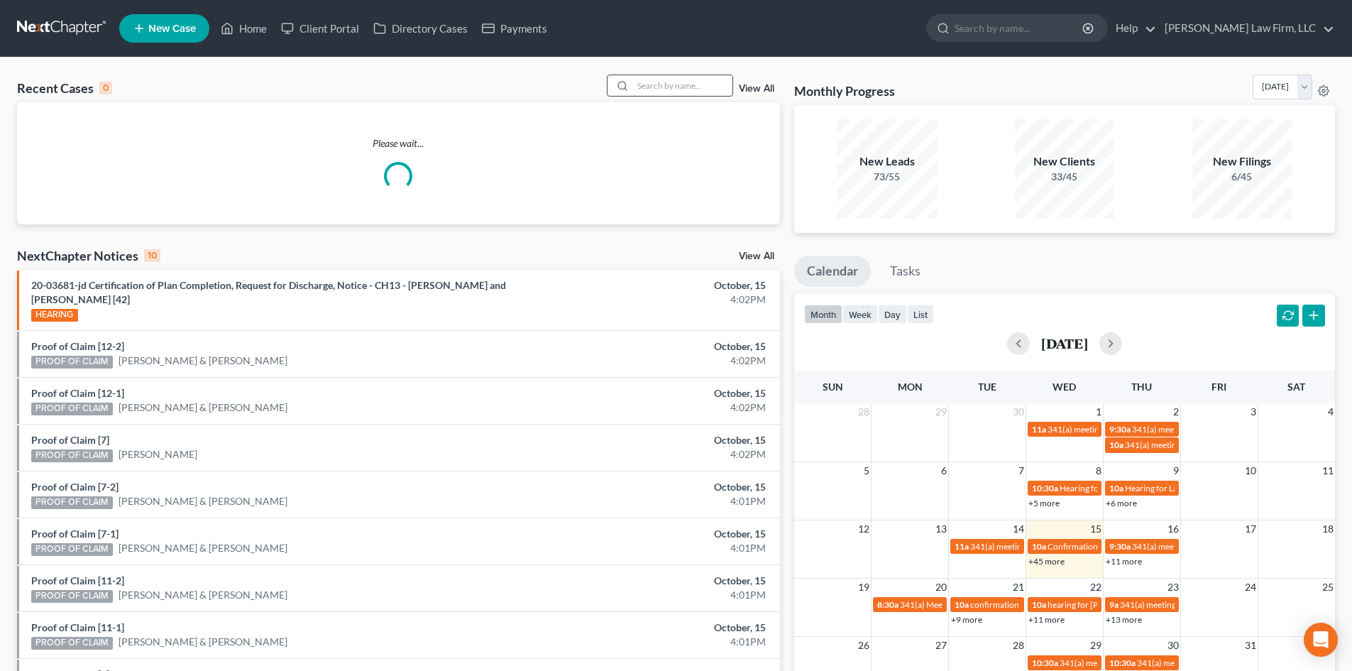
click at [703, 81] on input "search" at bounding box center [682, 85] width 99 height 21
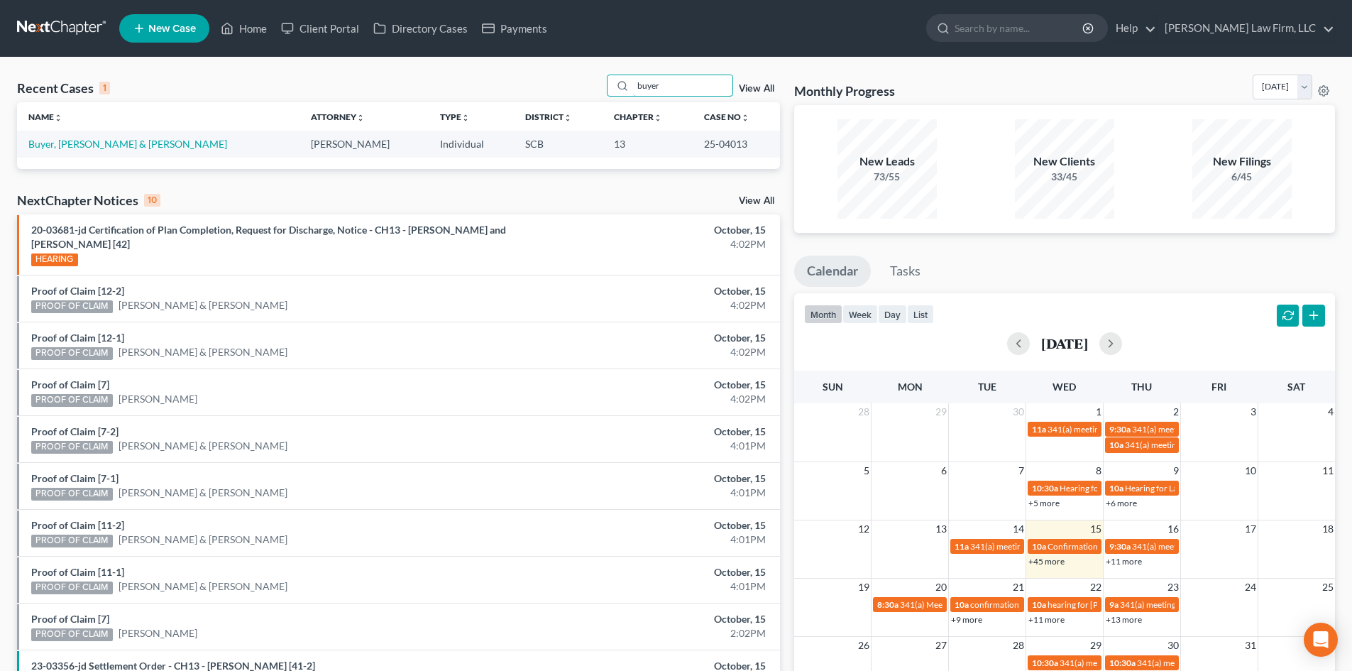
type input "buyer"
